Goal: Task Accomplishment & Management: Use online tool/utility

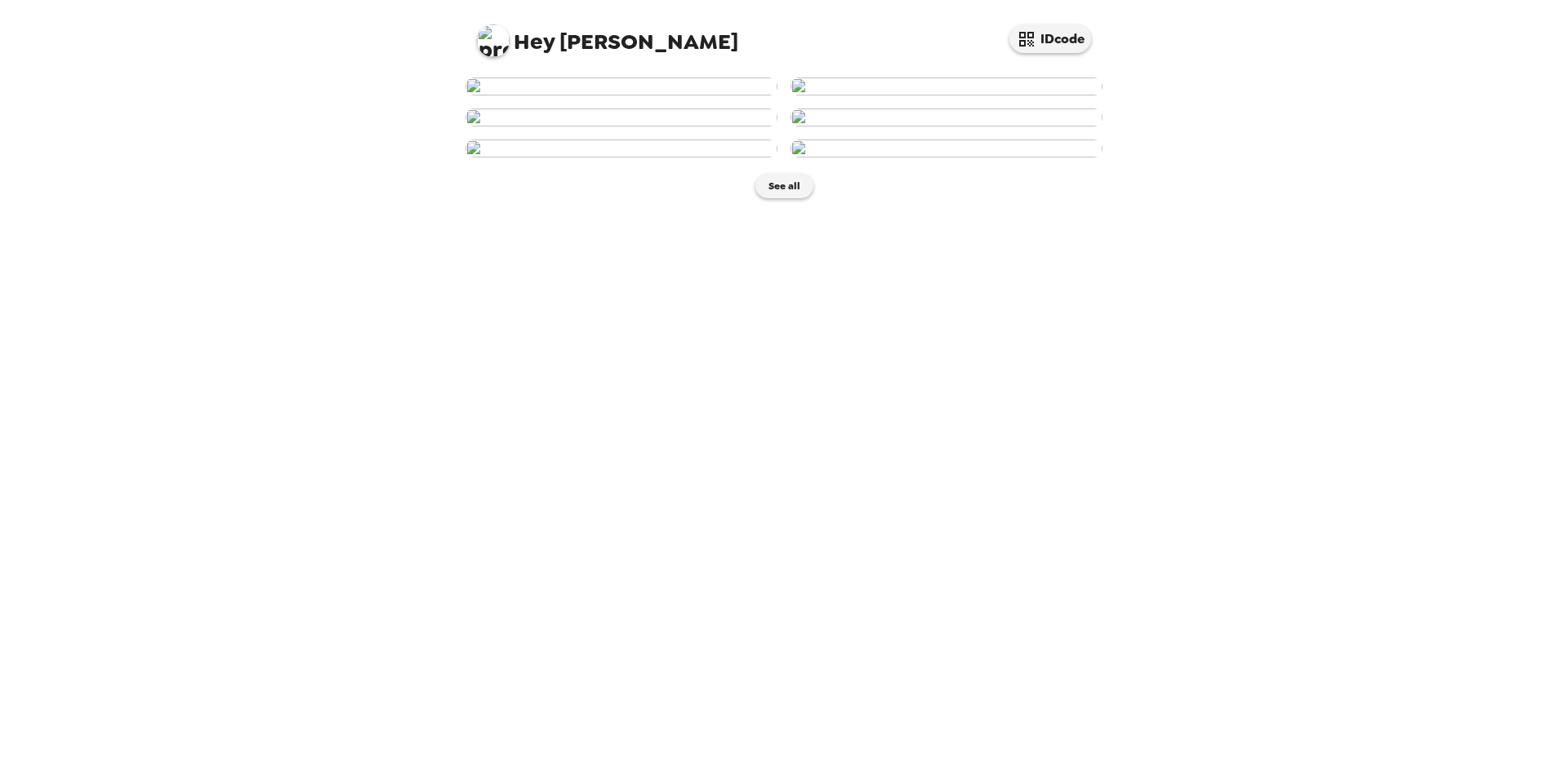
scroll to position [143, 0]
click at [678, 127] on img at bounding box center [621, 118] width 312 height 18
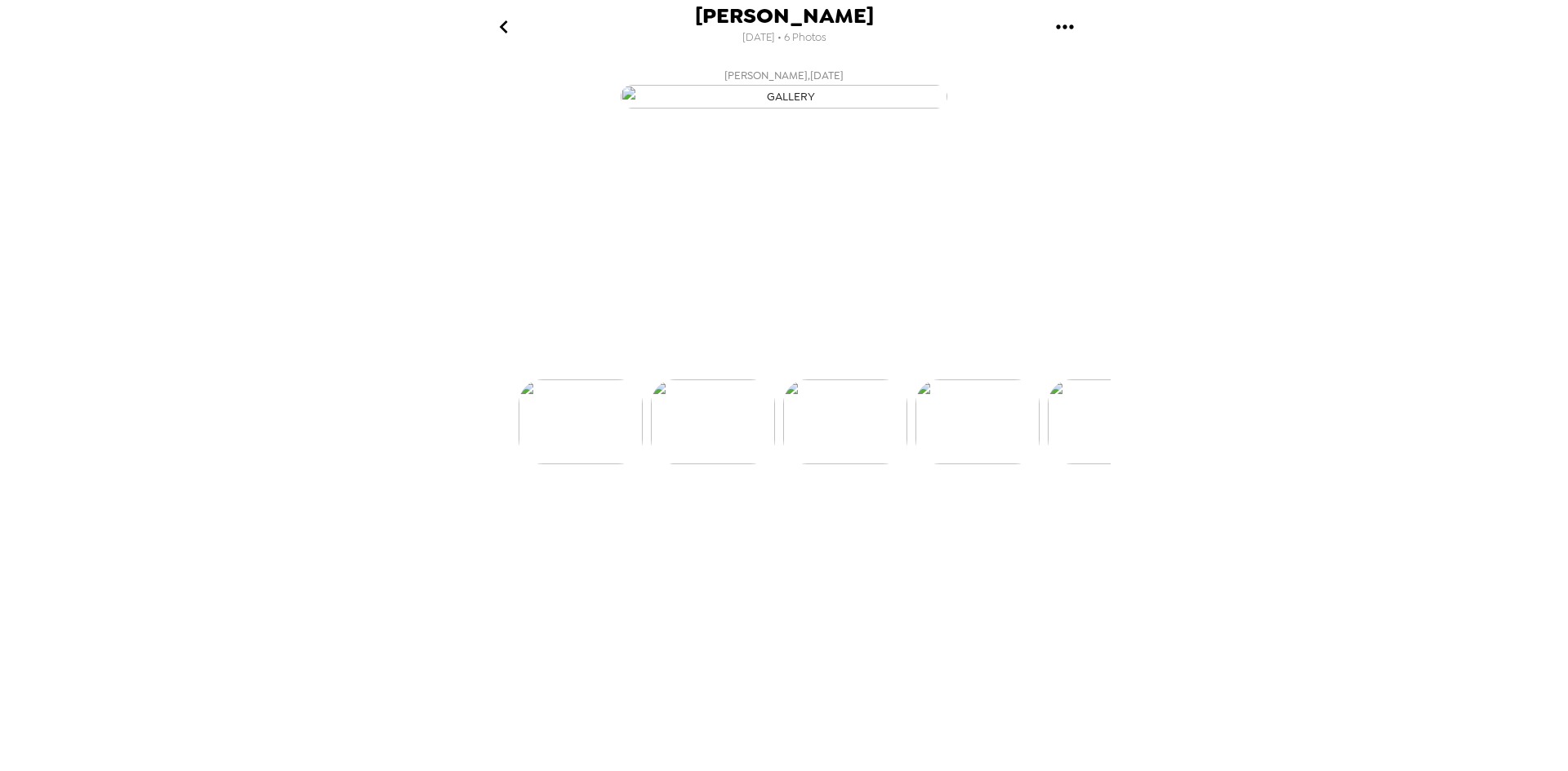
scroll to position [0, 132]
click at [858, 365] on icon at bounding box center [855, 350] width 28 height 28
click at [932, 513] on img at bounding box center [917, 471] width 124 height 85
click at [852, 365] on icon at bounding box center [855, 350] width 28 height 28
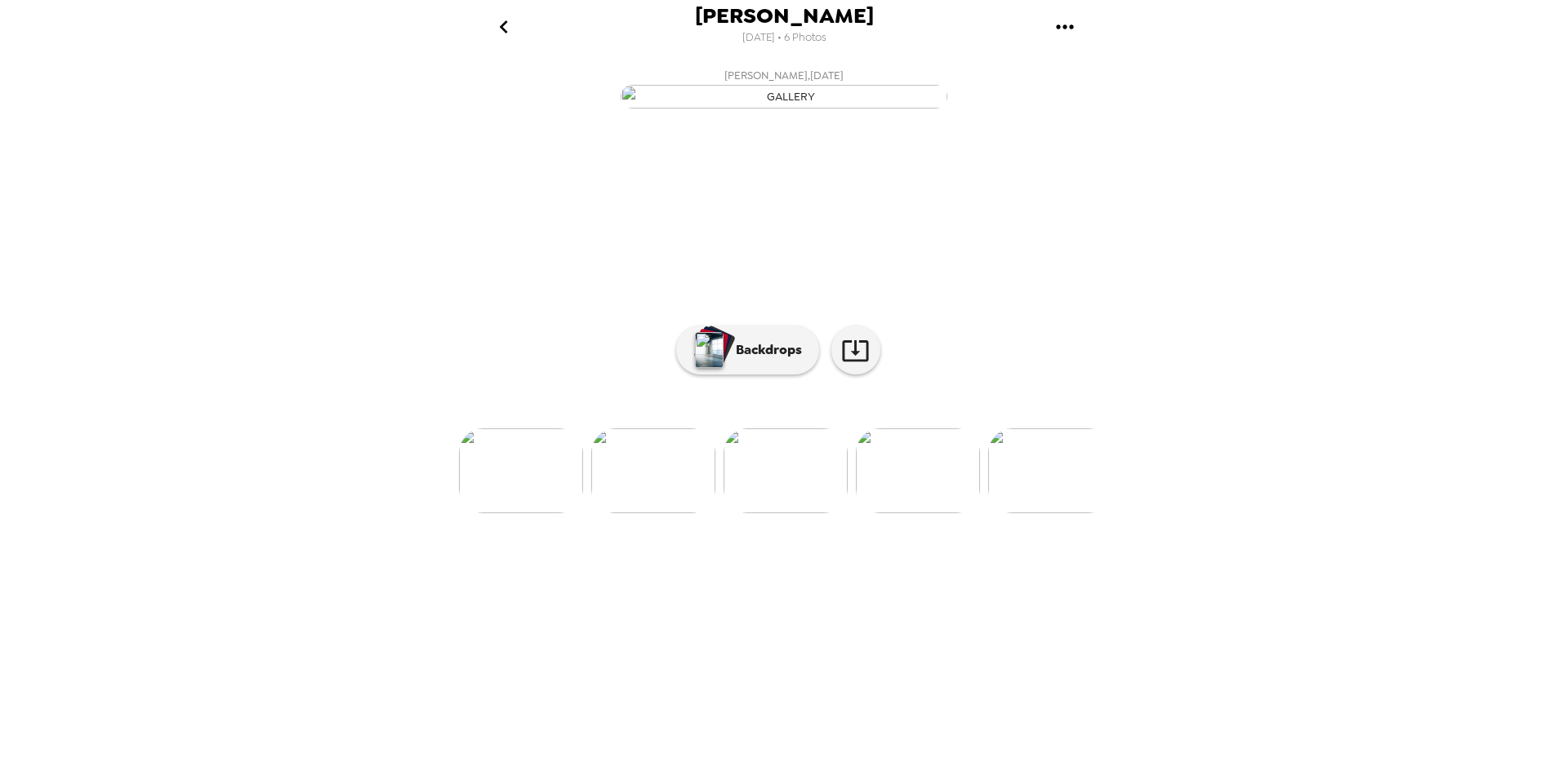
click at [531, 513] on img at bounding box center [520, 471] width 124 height 85
click at [935, 513] on img at bounding box center [883, 471] width 124 height 85
click at [867, 513] on img at bounding box center [917, 471] width 124 height 85
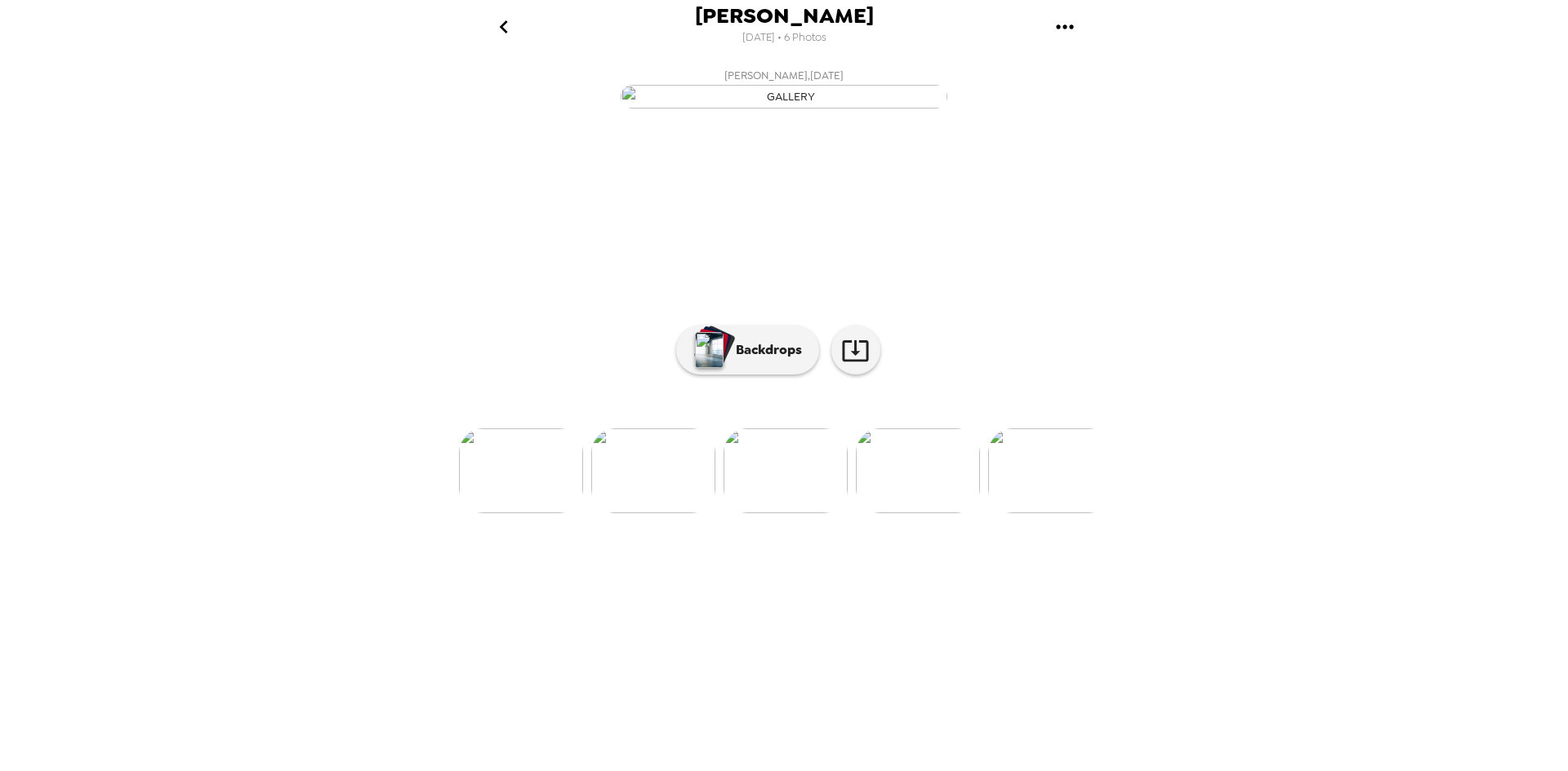
click at [882, 513] on img at bounding box center [917, 471] width 124 height 85
click at [884, 513] on img at bounding box center [918, 471] width 124 height 85
click at [885, 513] on img at bounding box center [919, 471] width 124 height 85
click at [662, 513] on img at bounding box center [656, 471] width 124 height 85
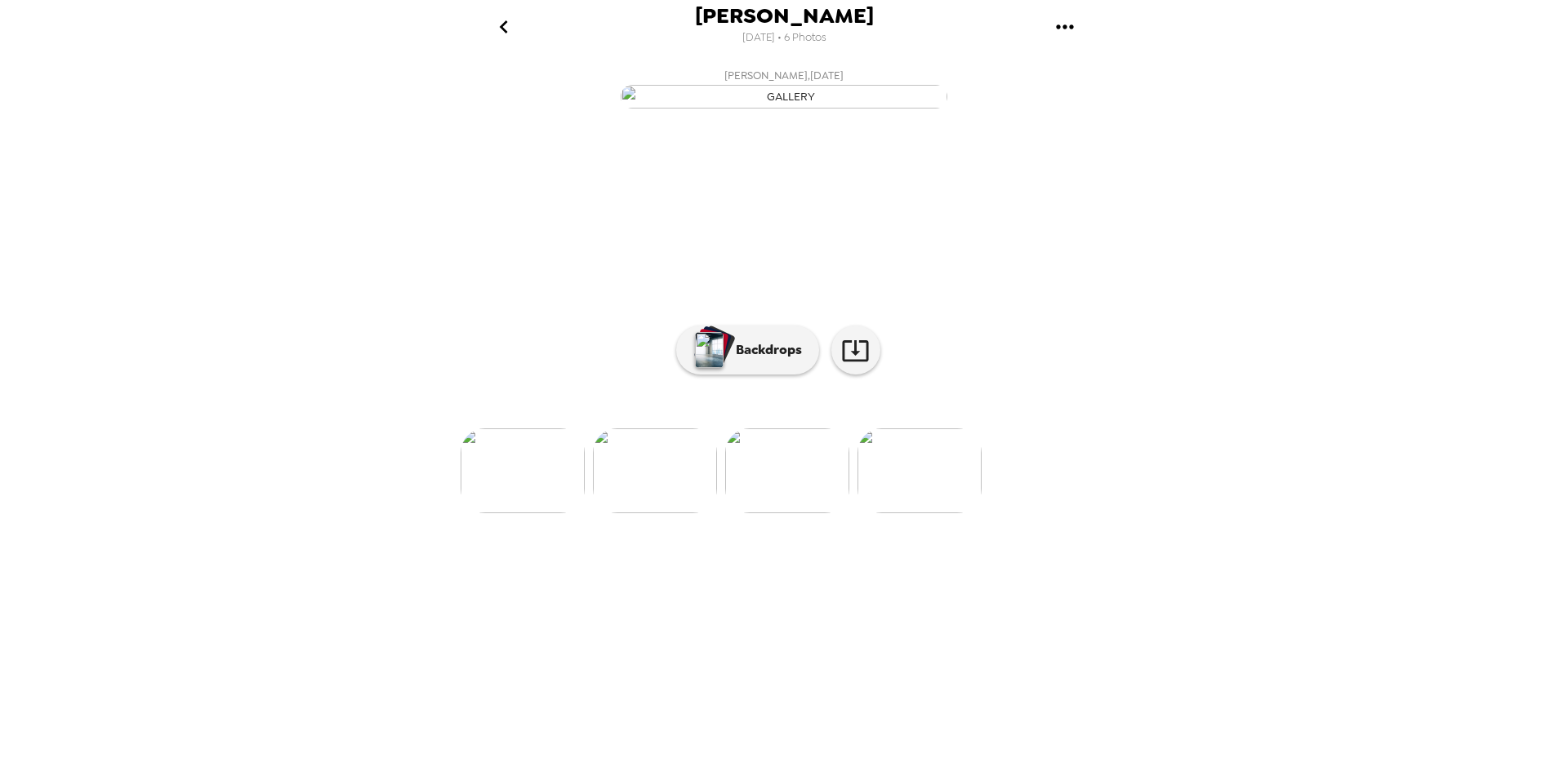
click at [662, 513] on img at bounding box center [655, 471] width 124 height 85
click at [662, 513] on img at bounding box center [654, 471] width 124 height 85
click at [741, 360] on p "Backdrops" at bounding box center [764, 349] width 74 height 19
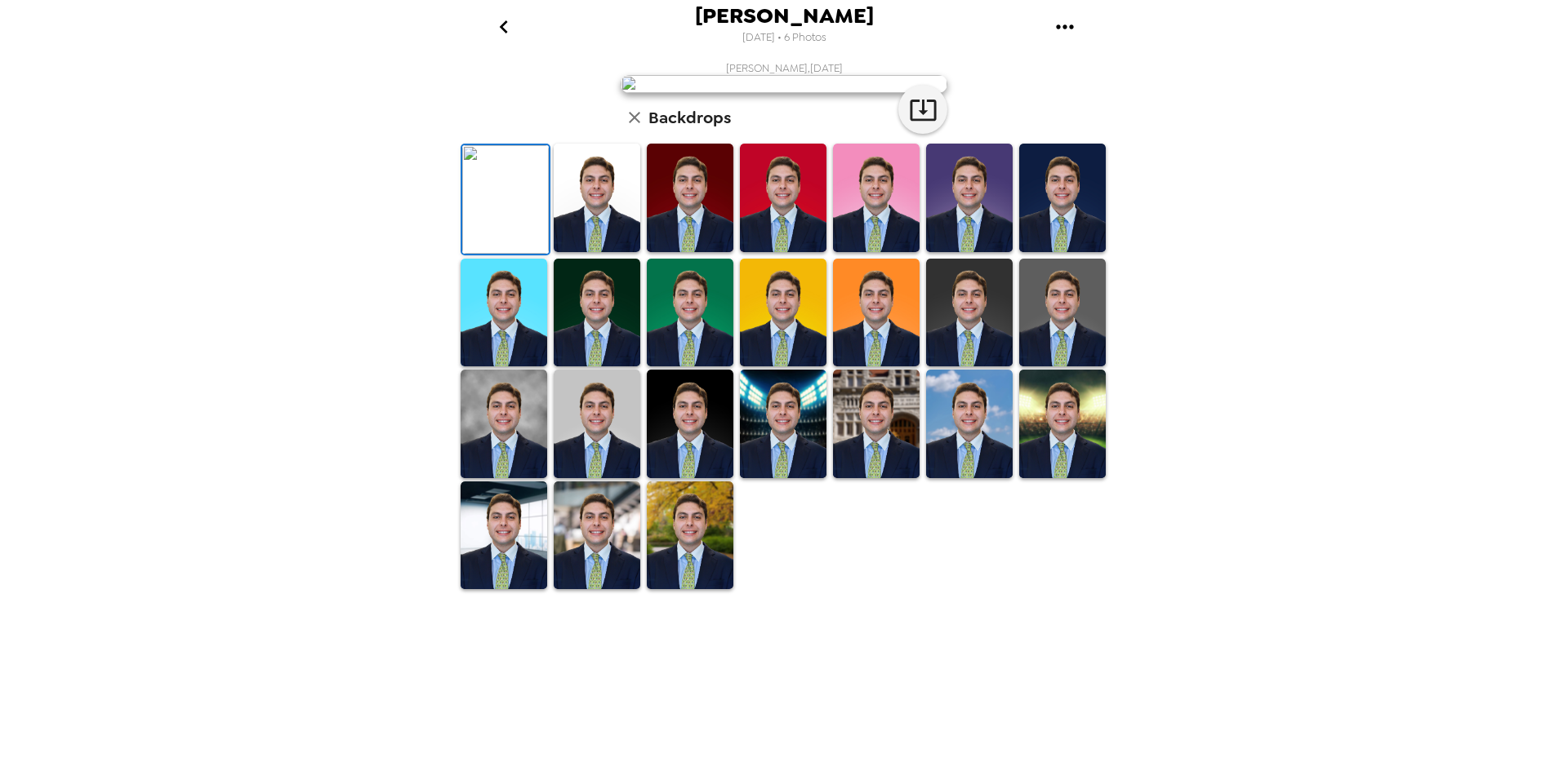
scroll to position [218, 0]
click at [897, 368] on img at bounding box center [877, 313] width 87 height 108
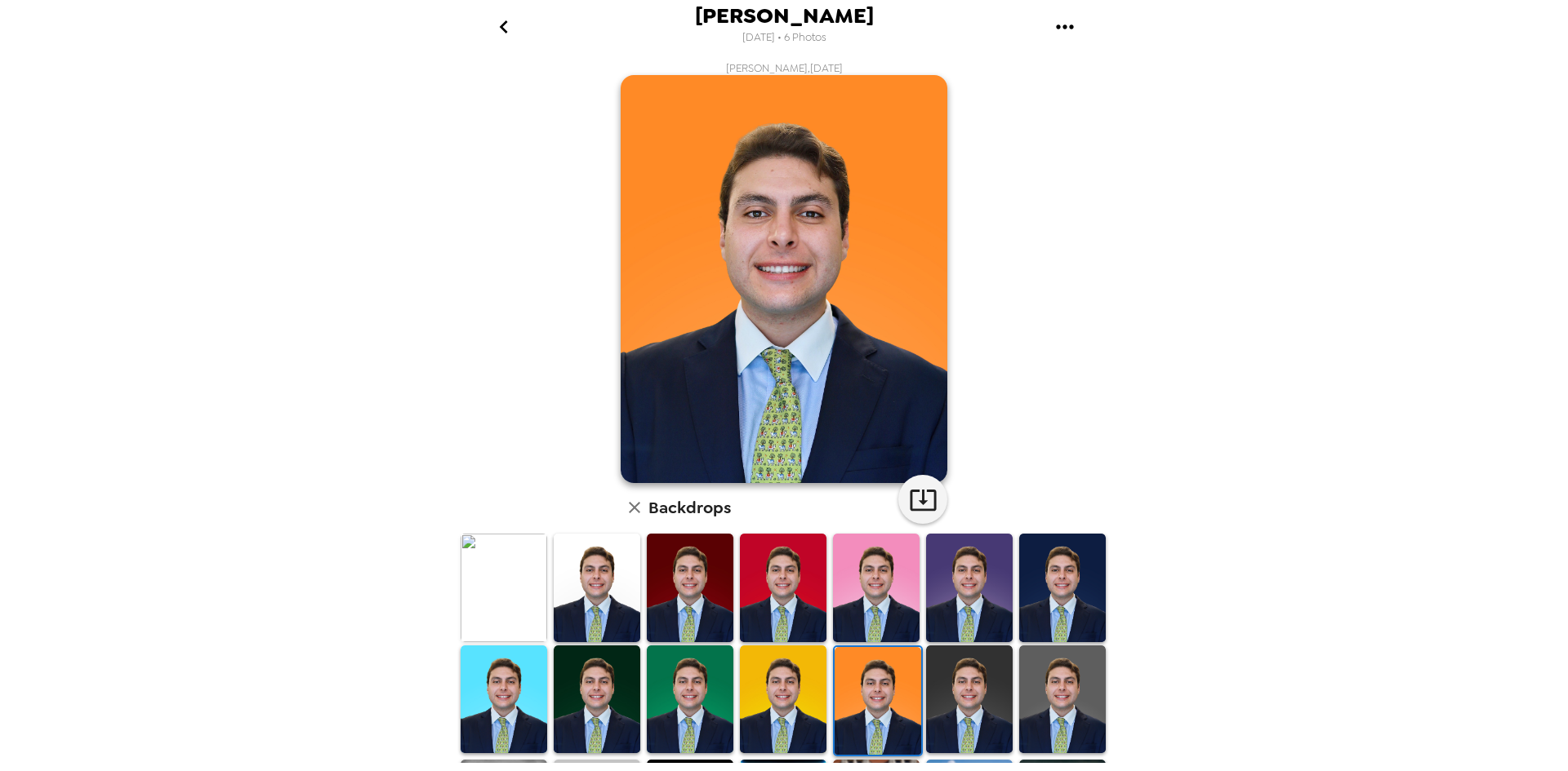
scroll to position [218, 0]
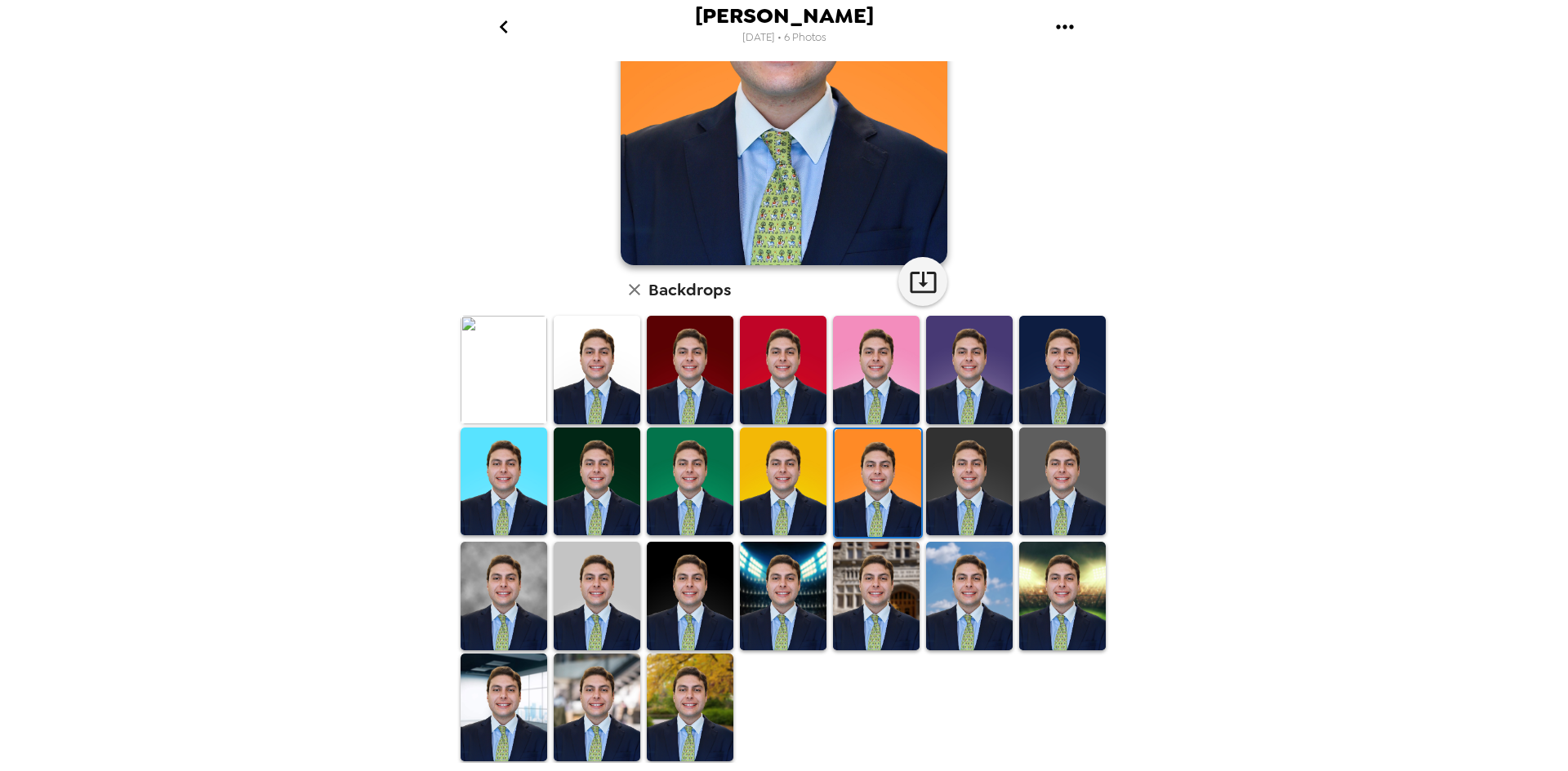
click at [889, 568] on img at bounding box center [877, 596] width 87 height 108
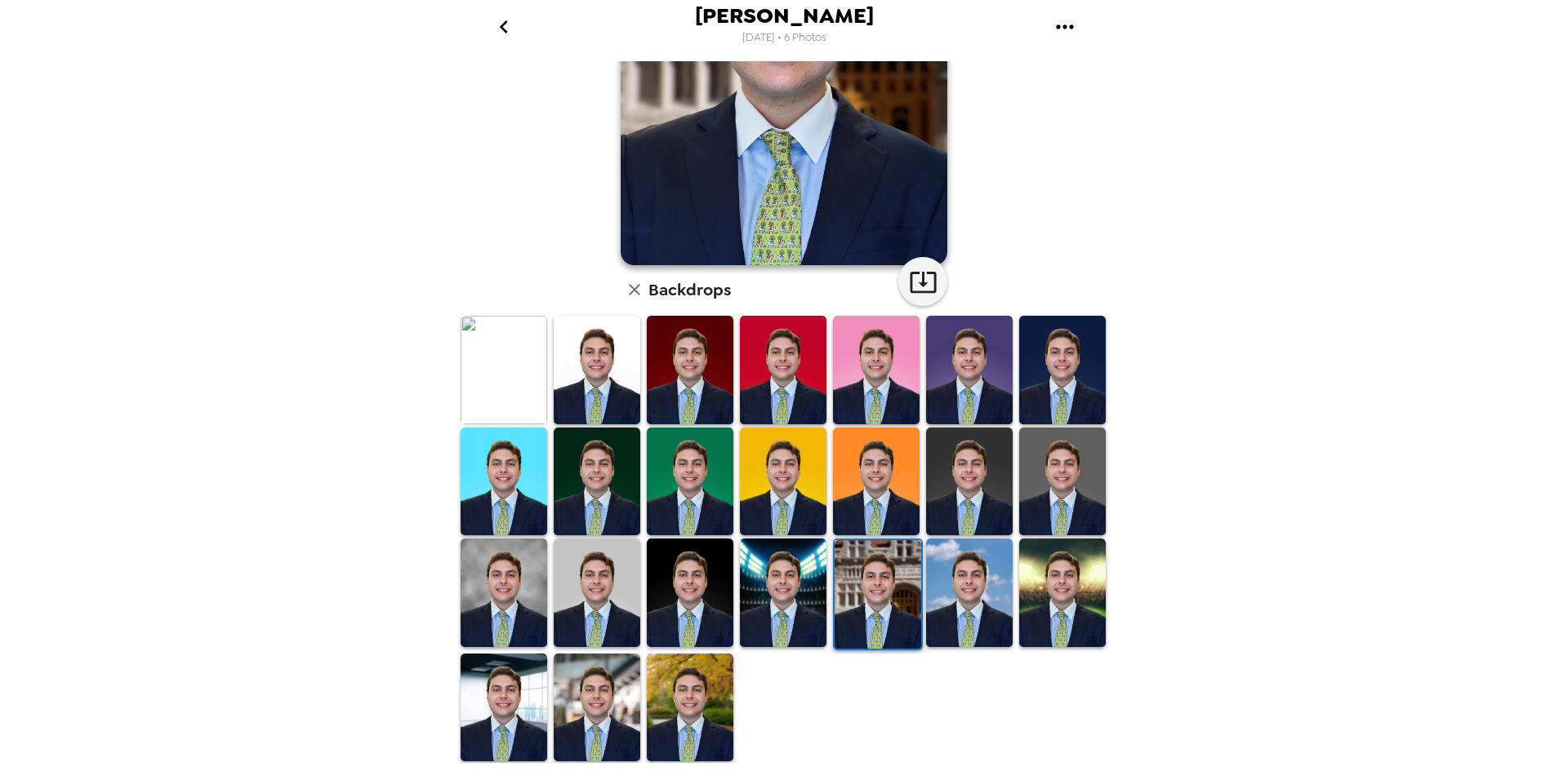
click at [708, 584] on img at bounding box center [690, 593] width 87 height 108
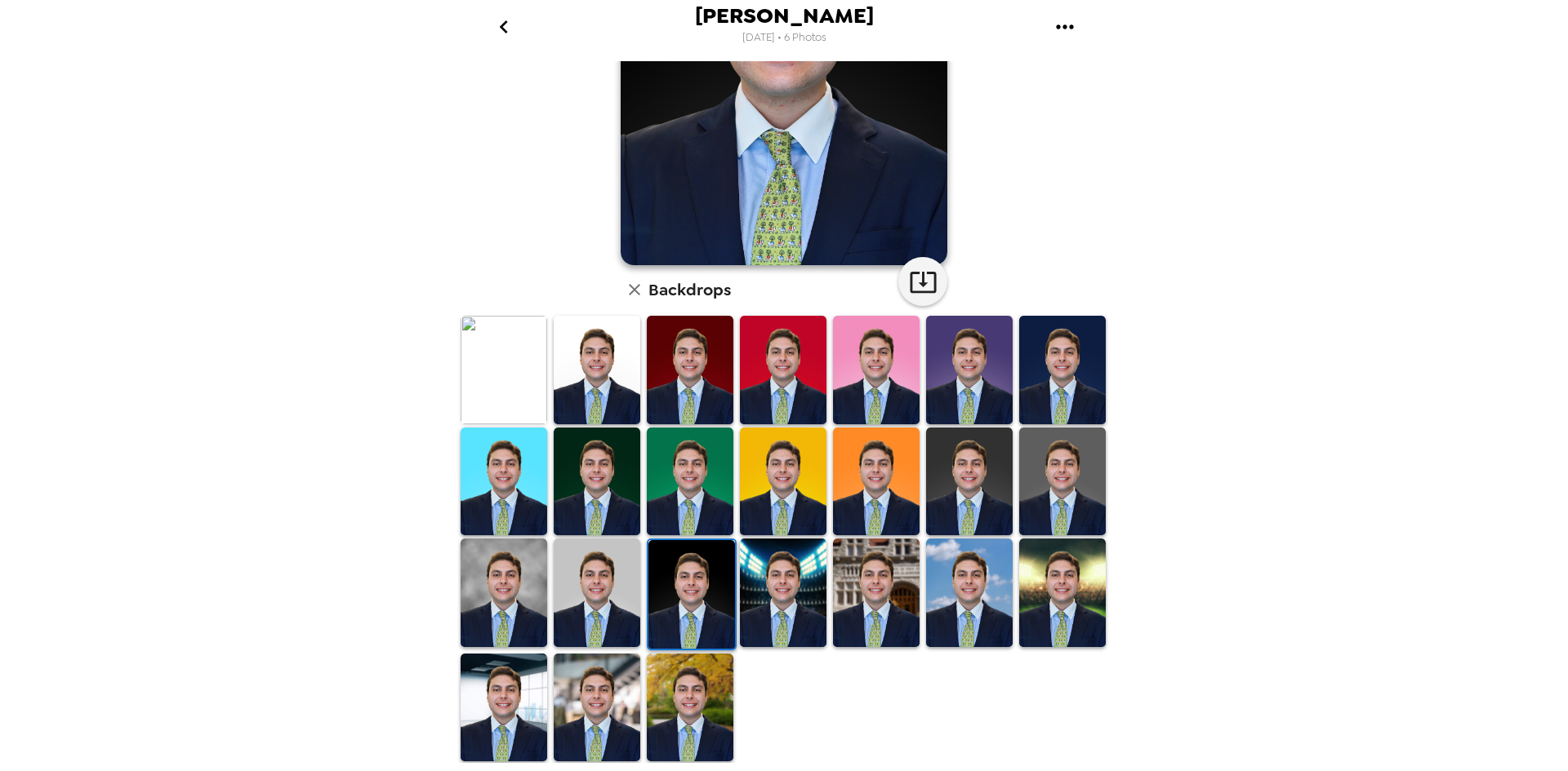
click at [597, 655] on img at bounding box center [597, 708] width 87 height 108
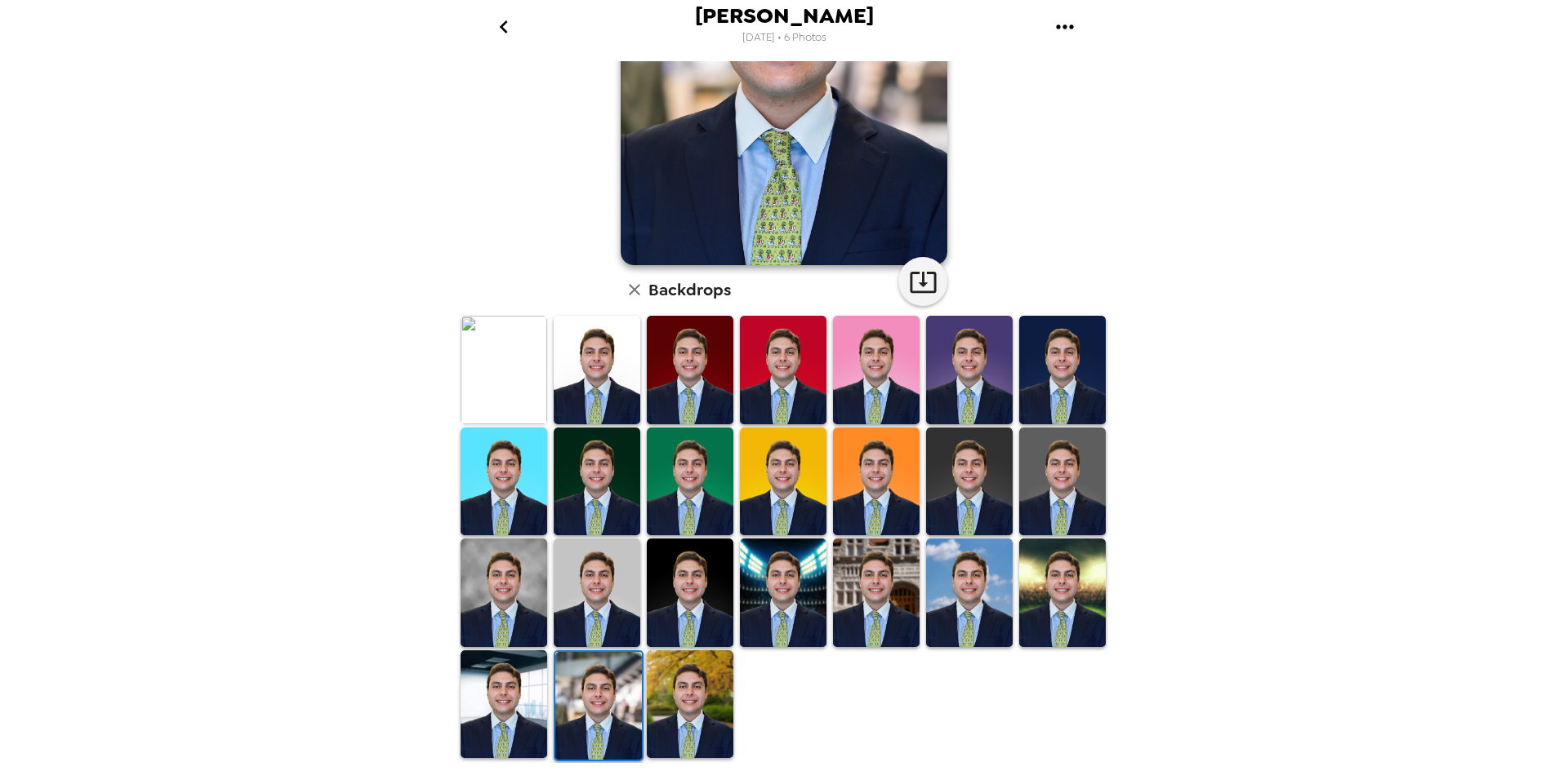
click at [495, 385] on img at bounding box center [504, 370] width 87 height 108
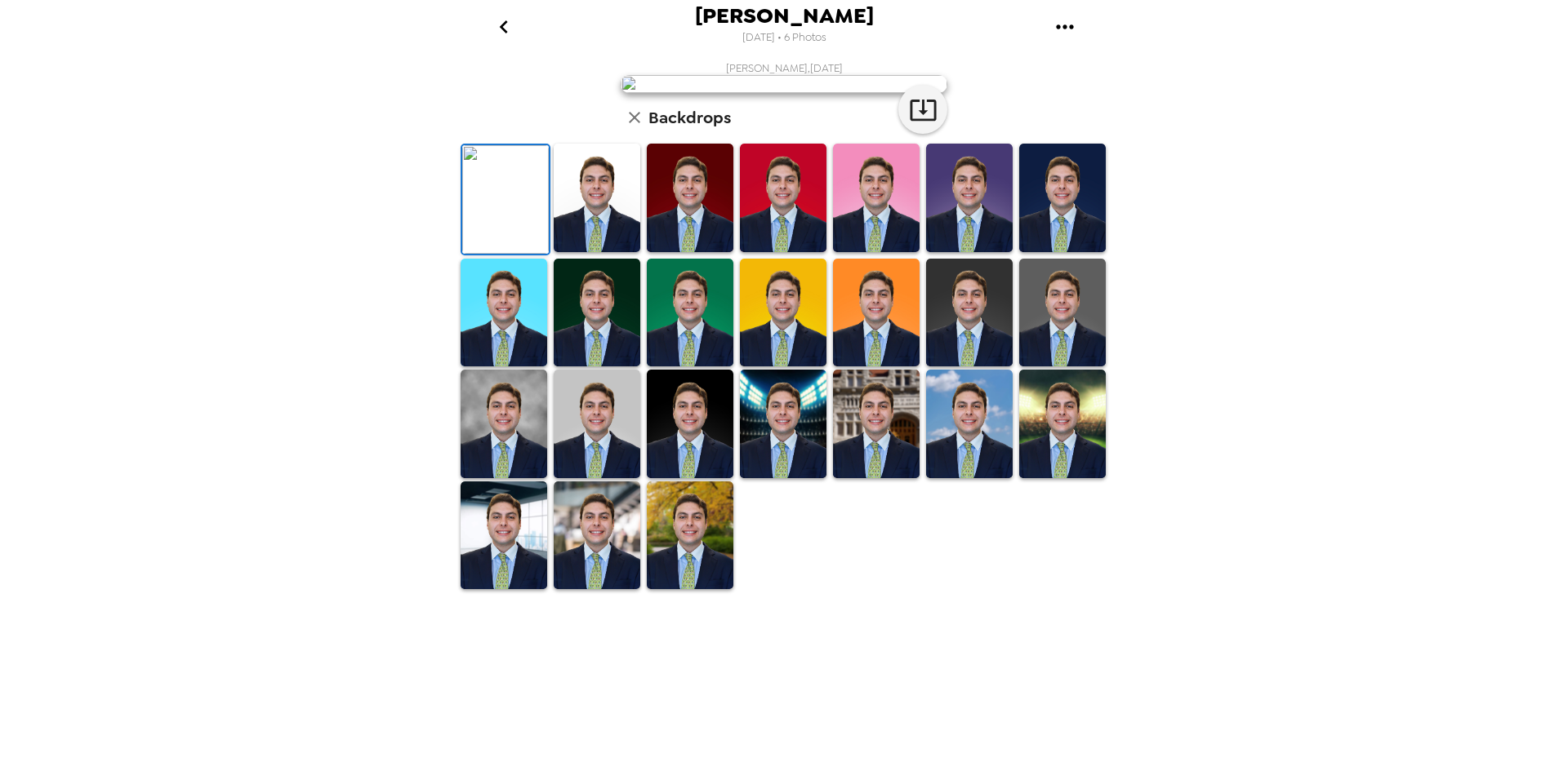
scroll to position [218, 0]
click at [1065, 368] on img at bounding box center [1063, 313] width 87 height 108
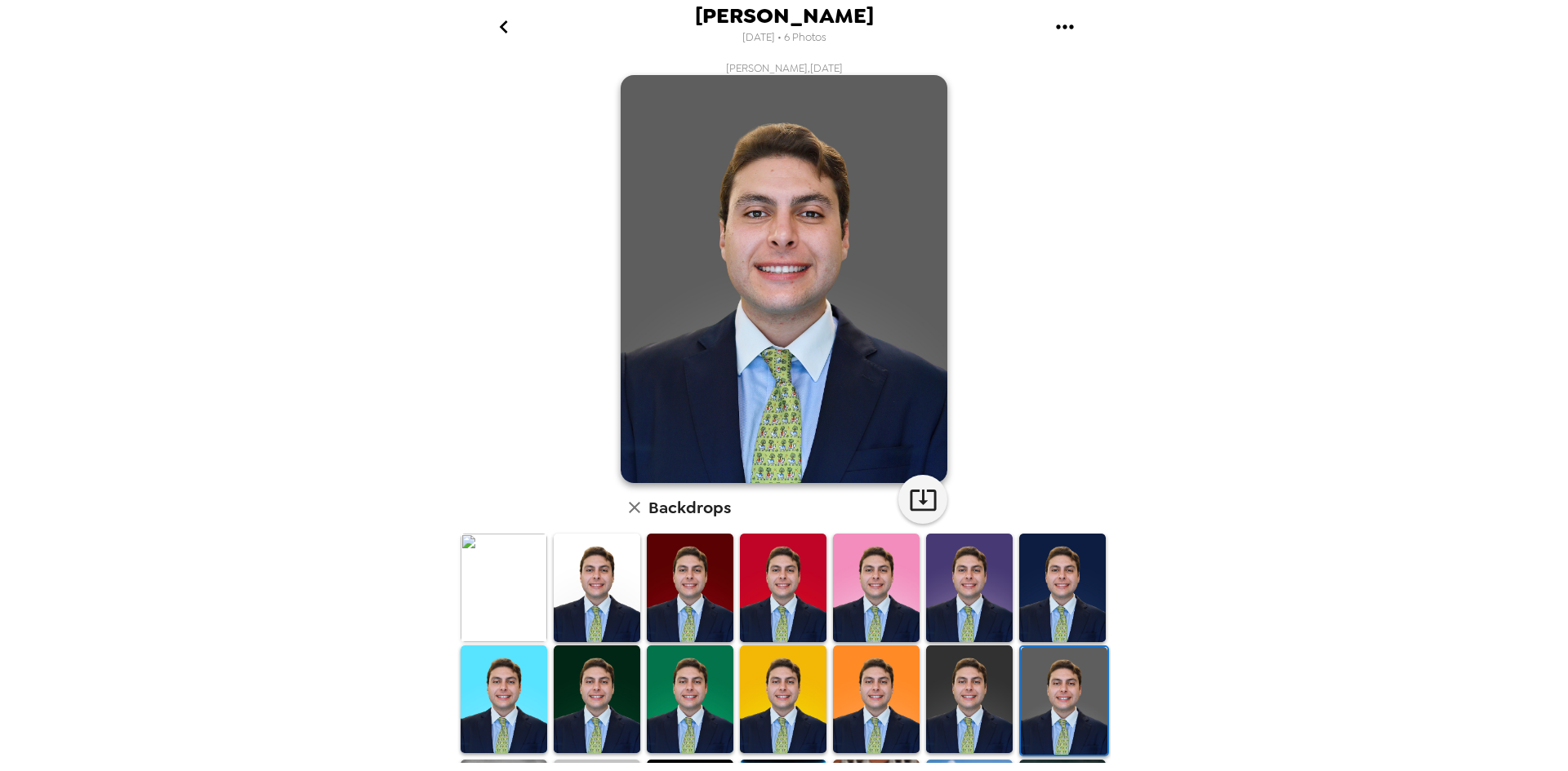
scroll to position [218, 0]
